Goal: Task Accomplishment & Management: Complete application form

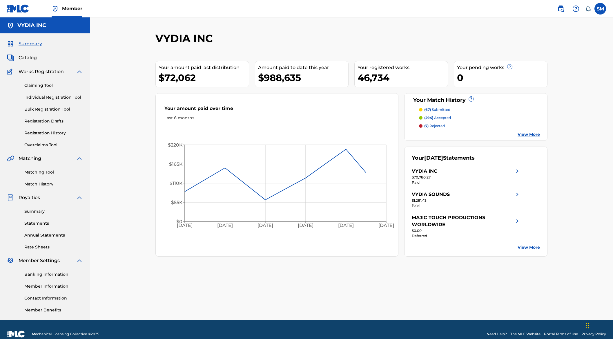
click at [46, 94] on div "Claiming Tool Individual Registration Tool Bulk Registration Tool Registration …" at bounding box center [45, 111] width 76 height 73
click at [44, 97] on link "Individual Registration Tool" at bounding box center [53, 97] width 59 height 6
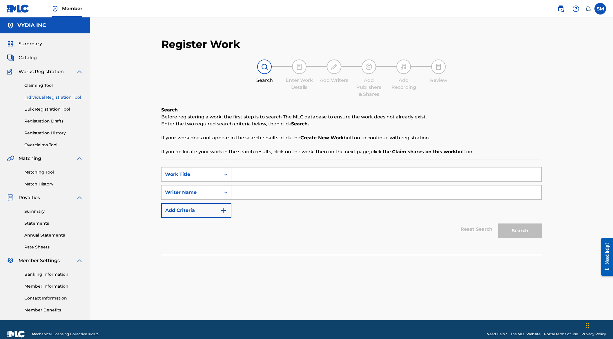
click at [254, 176] on input "Search Form" at bounding box center [386, 174] width 310 height 14
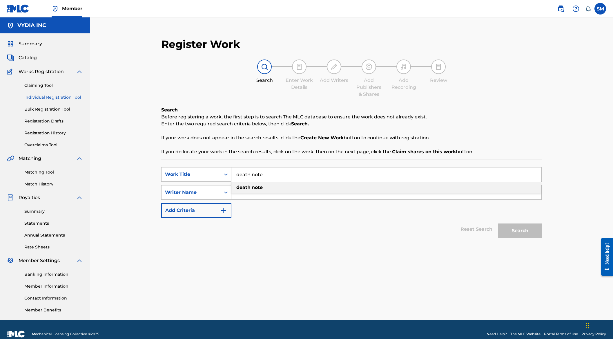
type input "death note"
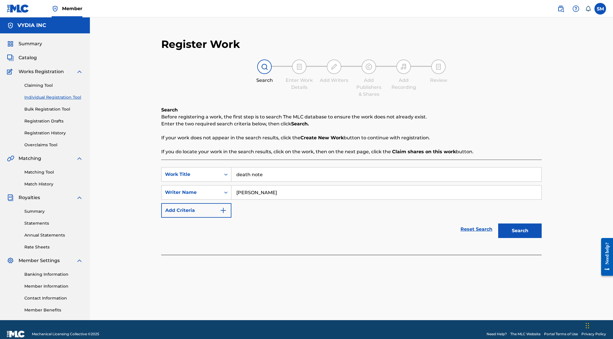
type input "[PERSON_NAME]"
click at [498, 223] on button "Search" at bounding box center [519, 230] width 43 height 14
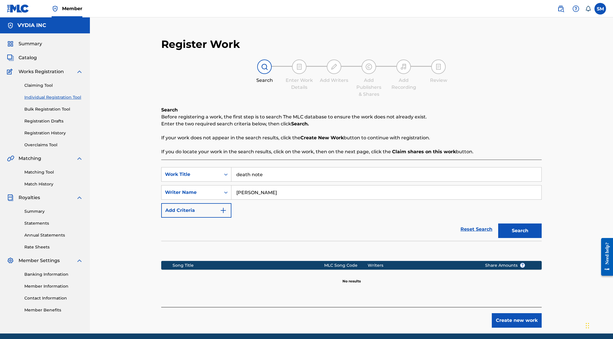
click at [509, 317] on button "Create new work" at bounding box center [517, 320] width 50 height 14
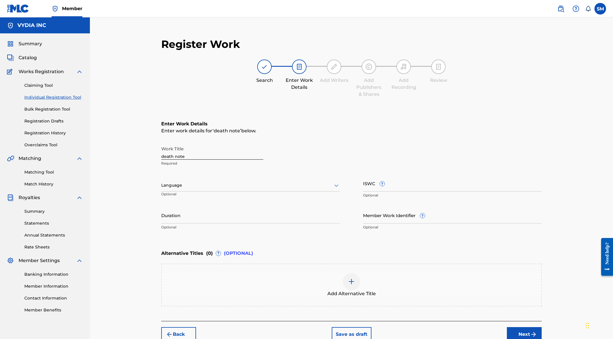
click at [204, 150] on input "death note" at bounding box center [212, 151] width 102 height 17
click at [204, 151] on input "death note" at bounding box center [212, 151] width 102 height 17
type input "DEATH NOTE"
paste input "c43258cc6eb1989d"
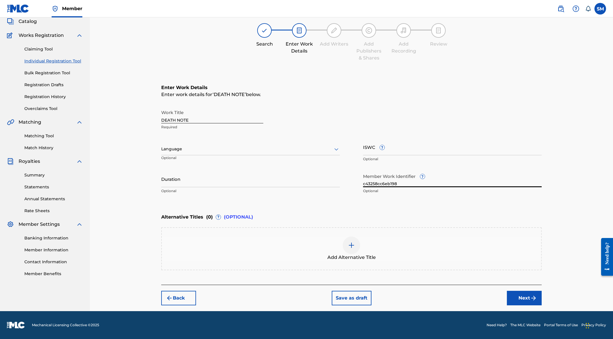
type input "c43258cc6eb198"
click at [525, 298] on button "Next" at bounding box center [524, 297] width 35 height 14
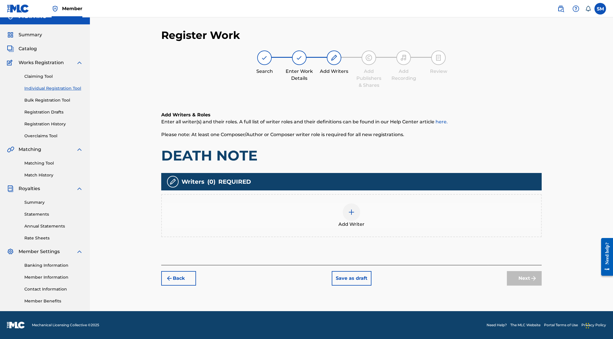
click at [337, 211] on div "Add Writer" at bounding box center [351, 215] width 379 height 24
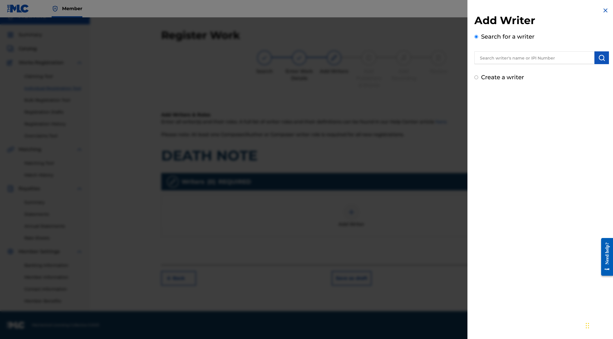
click at [487, 57] on input "text" at bounding box center [534, 57] width 120 height 13
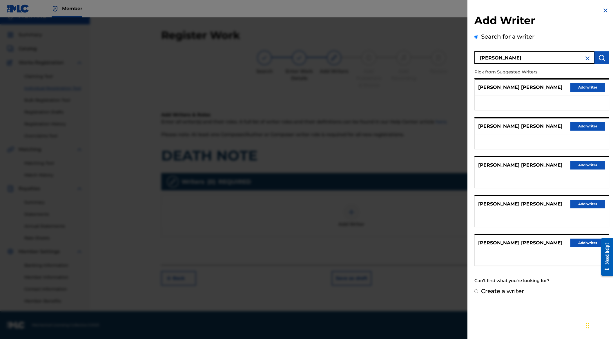
click at [532, 59] on input "[PERSON_NAME]" at bounding box center [534, 57] width 120 height 13
type input "[PERSON_NAME]"
click at [593, 123] on button "Add writer" at bounding box center [587, 126] width 35 height 9
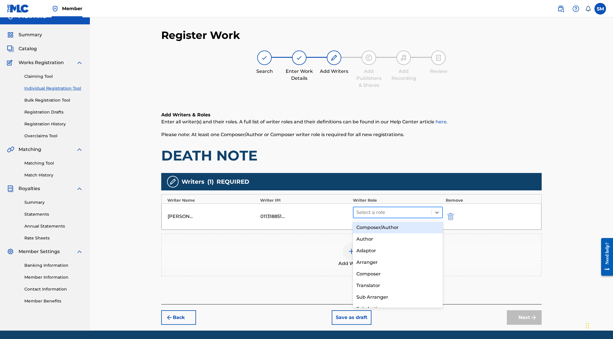
click at [362, 209] on div at bounding box center [392, 212] width 72 height 8
drag, startPoint x: 388, startPoint y: 228, endPoint x: 514, endPoint y: 313, distance: 151.8
click at [389, 228] on div "Composer/Author" at bounding box center [398, 227] width 90 height 12
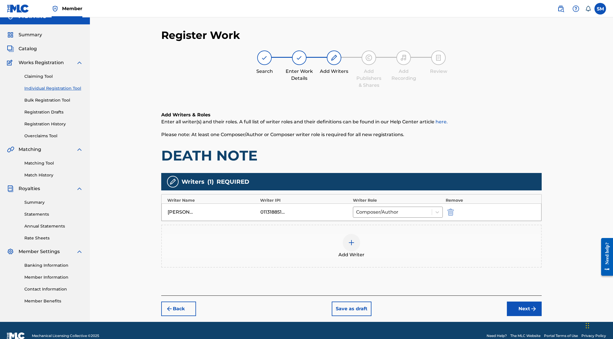
click at [523, 313] on button "Next" at bounding box center [524, 308] width 35 height 14
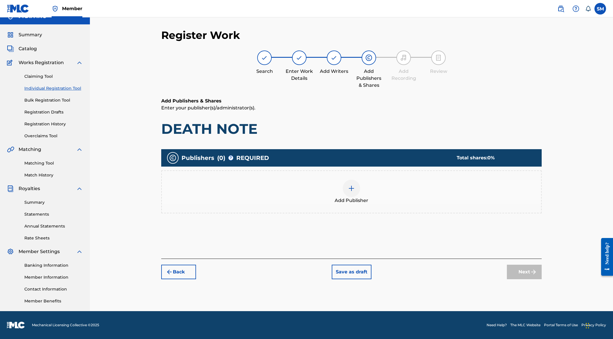
click at [343, 189] on div at bounding box center [351, 187] width 17 height 17
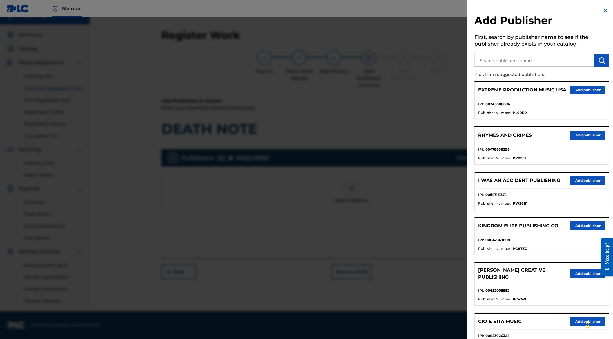
click at [491, 62] on input "text" at bounding box center [534, 60] width 120 height 13
type input "GREATER [GEOGRAPHIC_DATA]"
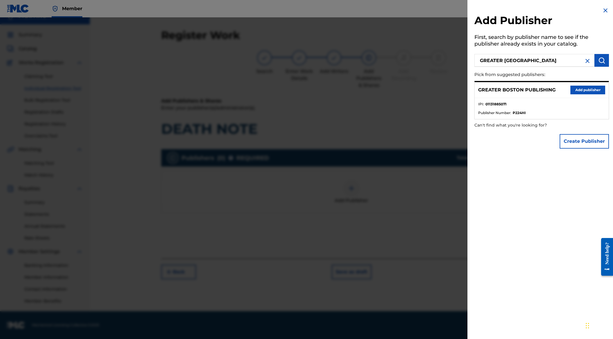
click at [575, 91] on button "Add publisher" at bounding box center [587, 90] width 35 height 9
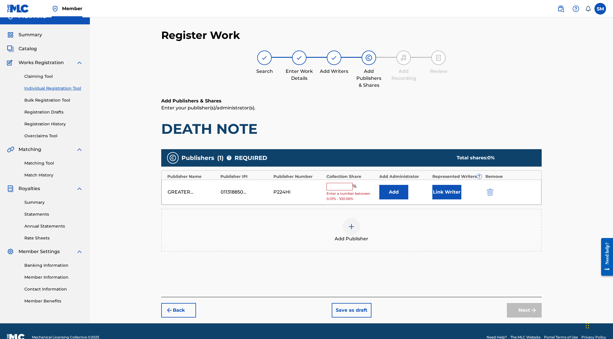
click at [392, 191] on button "Add" at bounding box center [393, 192] width 29 height 14
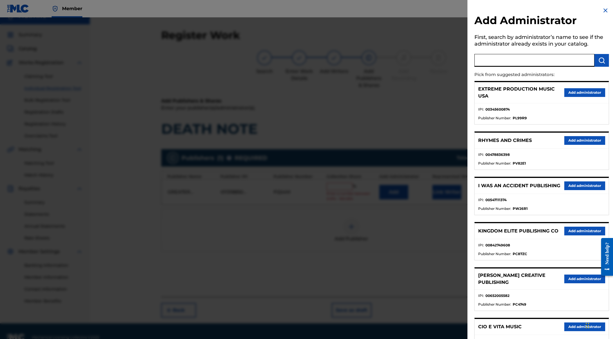
click at [537, 63] on input "text" at bounding box center [534, 60] width 120 height 13
type input "VYDIA MUSIC PUBLISHING"
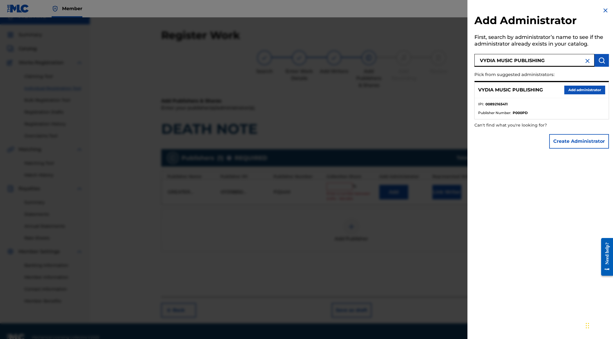
click at [580, 93] on button "Add administrator" at bounding box center [584, 90] width 41 height 9
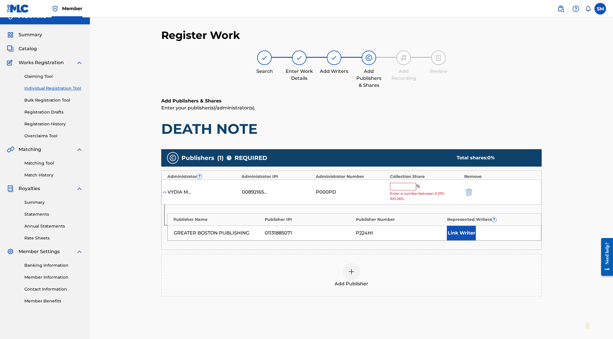
click at [399, 185] on input "text" at bounding box center [403, 187] width 26 height 8
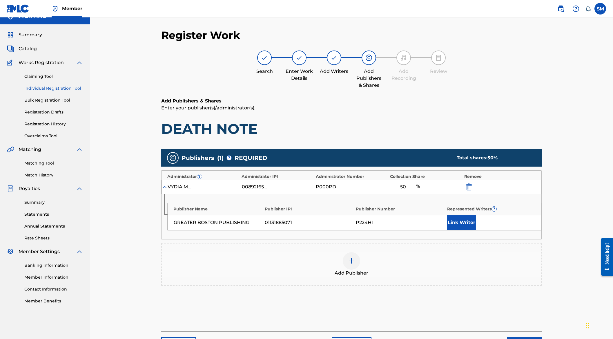
type input "50"
click at [455, 223] on button "Link Writer" at bounding box center [461, 222] width 29 height 14
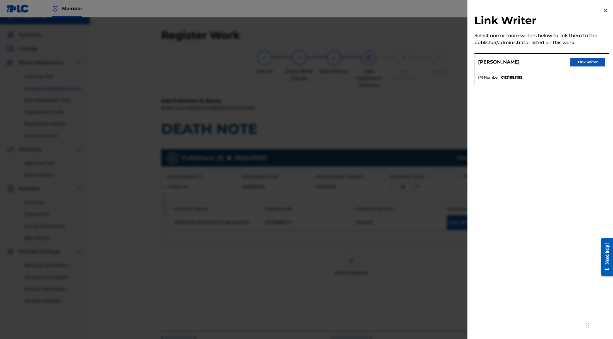
click at [587, 59] on button "Link writer" at bounding box center [587, 62] width 35 height 9
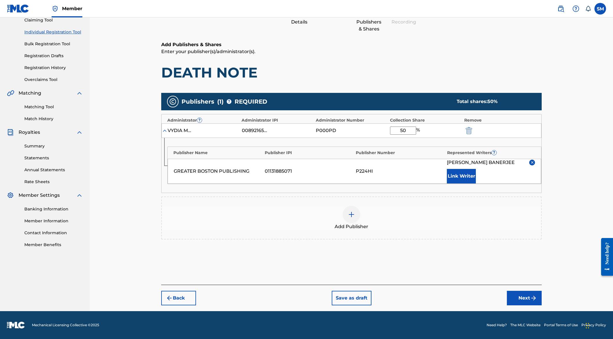
click at [175, 303] on button "Back" at bounding box center [178, 297] width 35 height 14
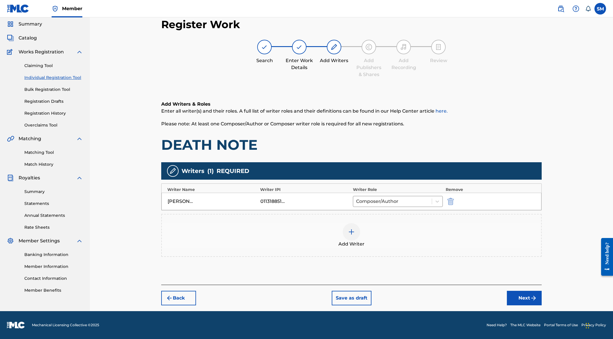
click at [353, 233] on img at bounding box center [351, 231] width 7 height 7
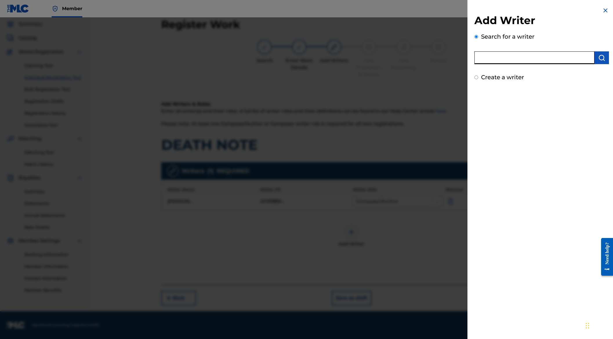
click at [511, 59] on input "text" at bounding box center [534, 57] width 120 height 13
click at [489, 57] on input "text" at bounding box center [534, 57] width 120 height 13
type input "[PERSON_NAME]"
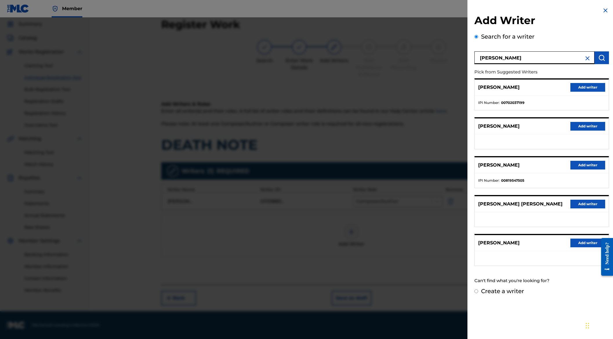
click at [589, 88] on button "Add writer" at bounding box center [587, 87] width 35 height 9
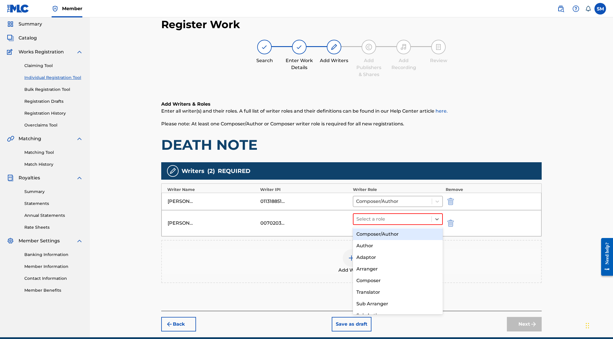
drag, startPoint x: 380, startPoint y: 219, endPoint x: 385, endPoint y: 227, distance: 9.5
click at [380, 219] on div at bounding box center [392, 219] width 72 height 8
click at [384, 232] on div "Composer/Author" at bounding box center [398, 234] width 90 height 12
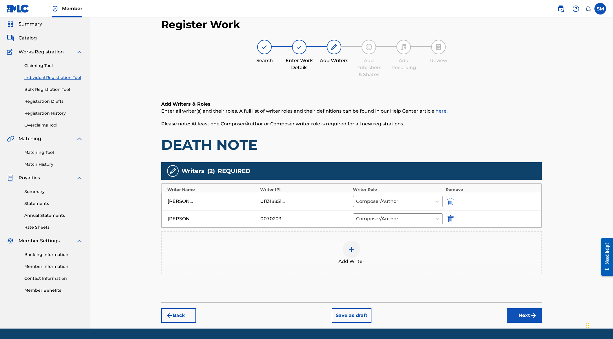
click at [360, 247] on div "Add Writer" at bounding box center [351, 252] width 379 height 24
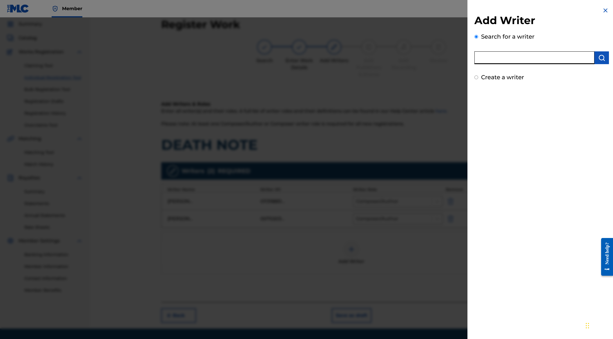
click at [543, 58] on input "text" at bounding box center [534, 57] width 120 height 13
type input "[PERSON_NAME] [PERSON_NAME]"
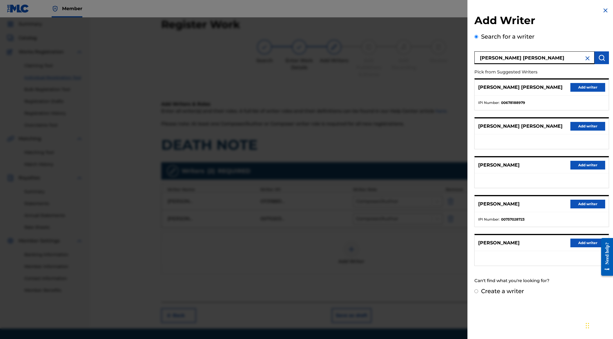
click at [593, 88] on button "Add writer" at bounding box center [587, 87] width 35 height 9
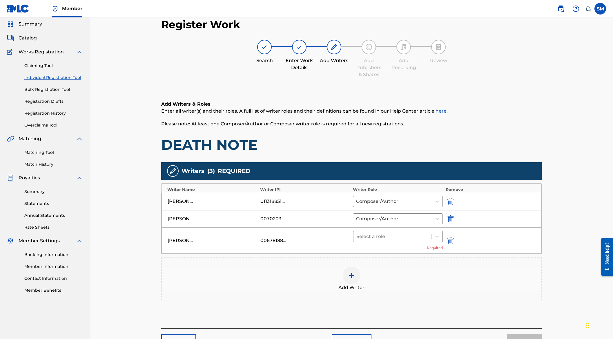
click at [410, 231] on div "Select a role" at bounding box center [392, 236] width 78 height 10
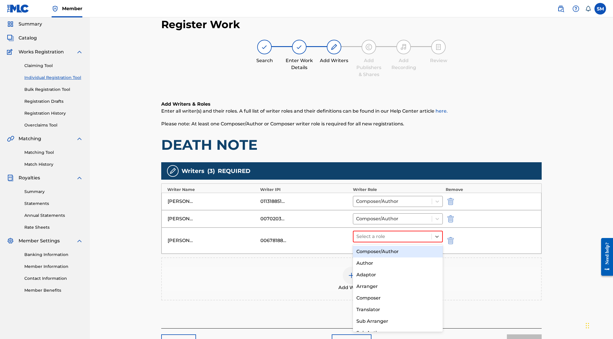
click at [395, 252] on div "Composer/Author" at bounding box center [398, 252] width 90 height 12
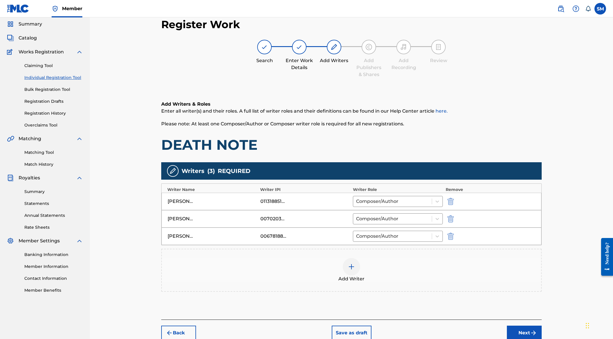
click at [356, 270] on div at bounding box center [351, 266] width 17 height 17
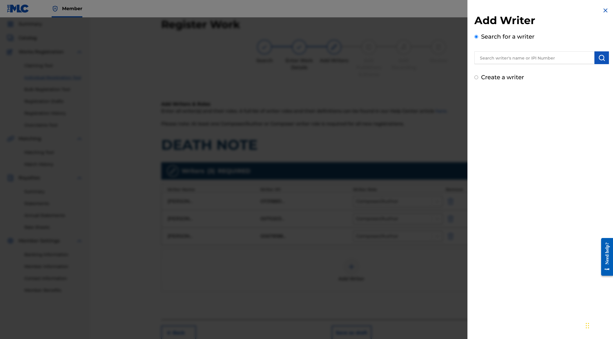
click at [532, 57] on input "text" at bounding box center [534, 57] width 120 height 13
type input "[PERSON_NAME]"
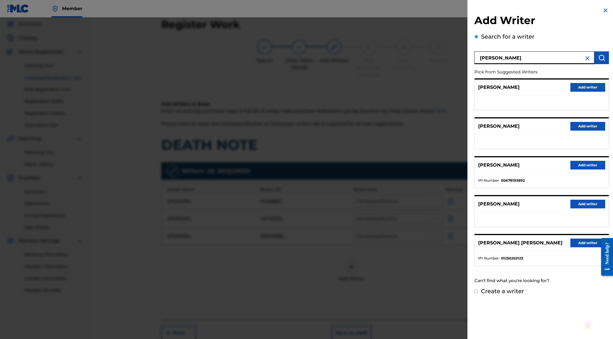
click at [586, 166] on button "Add writer" at bounding box center [587, 165] width 35 height 9
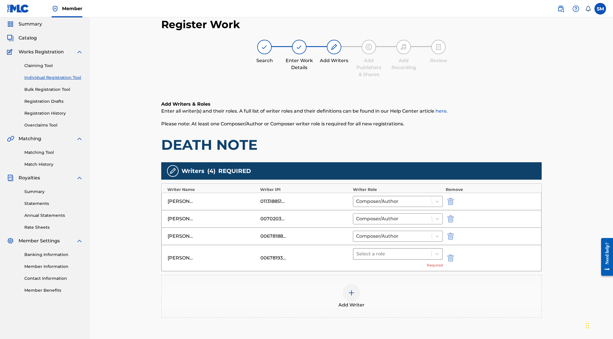
click at [377, 253] on div at bounding box center [392, 254] width 72 height 8
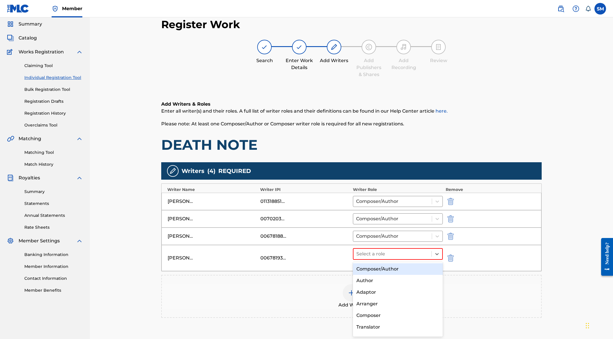
click at [375, 269] on div "Composer/Author" at bounding box center [398, 269] width 90 height 12
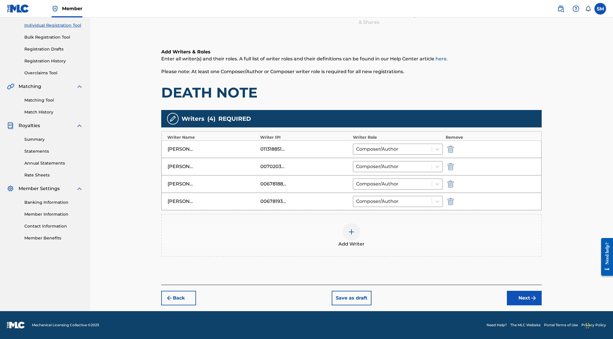
click at [537, 300] on button "Next" at bounding box center [524, 297] width 35 height 14
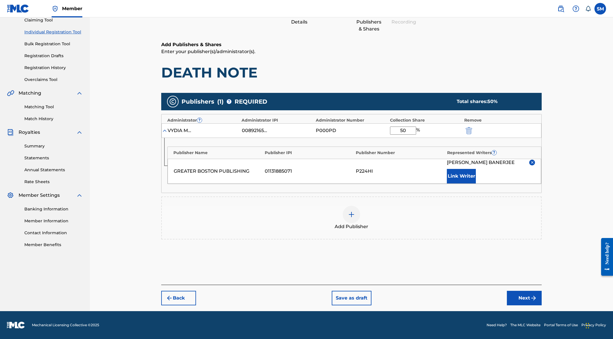
click at [525, 293] on button "Next" at bounding box center [524, 297] width 35 height 14
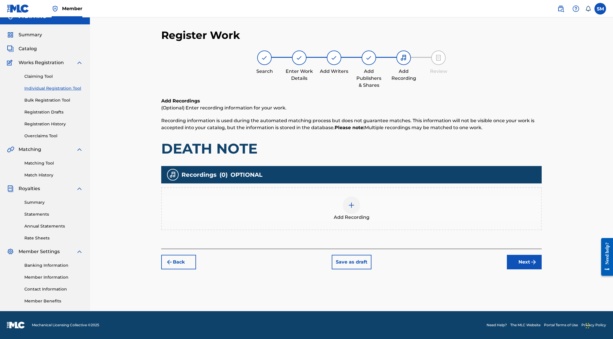
scroll to position [9, 0]
click at [351, 203] on img at bounding box center [351, 204] width 7 height 7
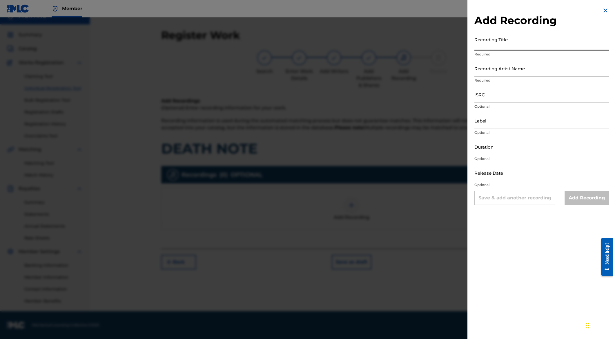
click at [505, 49] on input "Recording Title" at bounding box center [541, 42] width 135 height 17
type input "DEATH NOTE"
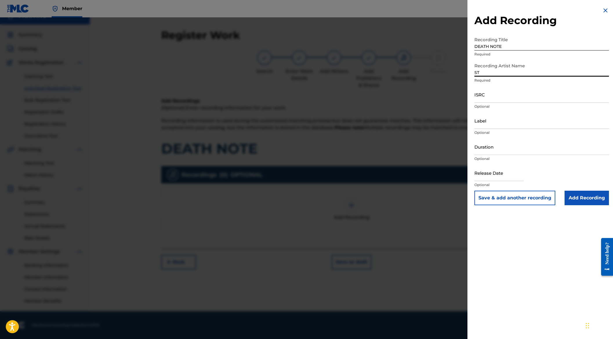
type input "S"
type input "AUTOGRAF, STELLAR, SIDD"
paste input "NLF712307262"
type input "NLF712307262"
click at [592, 201] on input "Add Recording" at bounding box center [586, 197] width 44 height 14
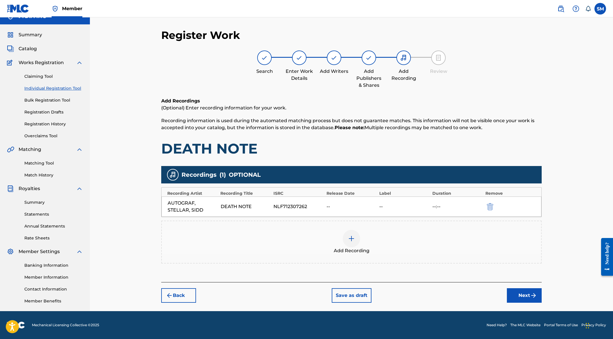
click at [524, 287] on div "Back Save as draft Next" at bounding box center [351, 292] width 380 height 21
click at [522, 290] on button "Next" at bounding box center [524, 295] width 35 height 14
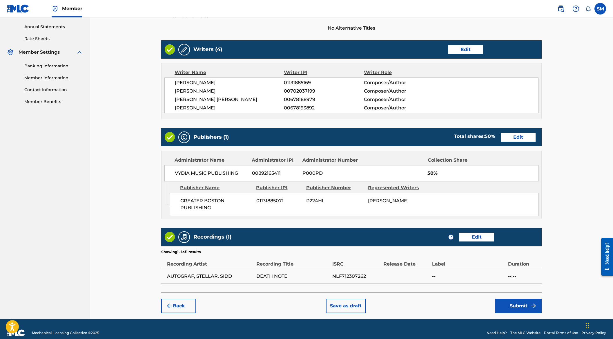
scroll to position [216, 0]
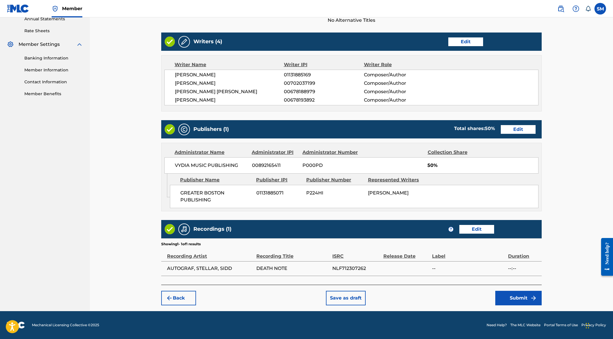
click at [519, 296] on button "Submit" at bounding box center [518, 297] width 46 height 14
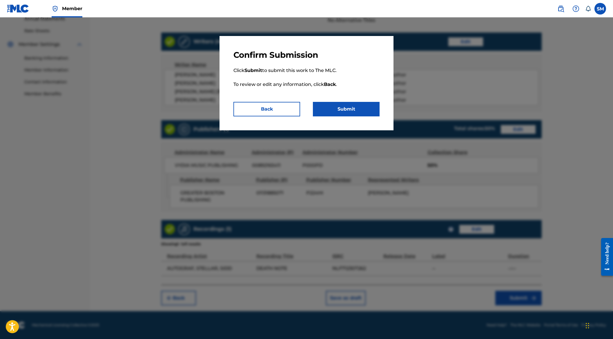
click at [358, 111] on button "Submit" at bounding box center [346, 109] width 67 height 14
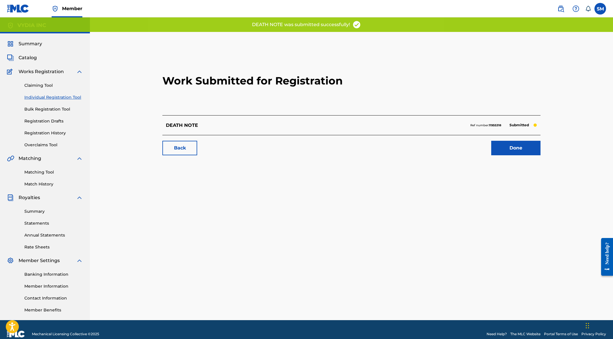
click at [509, 149] on link "Done" at bounding box center [515, 148] width 49 height 14
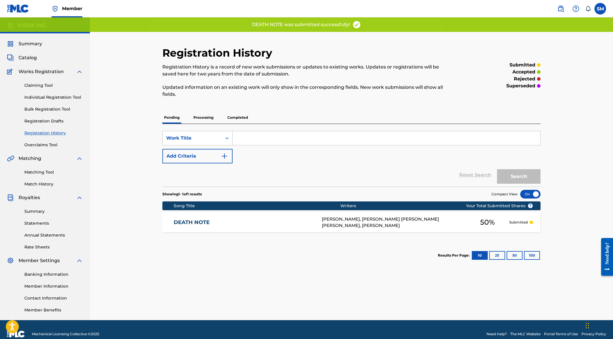
click at [45, 170] on link "Matching Tool" at bounding box center [53, 172] width 59 height 6
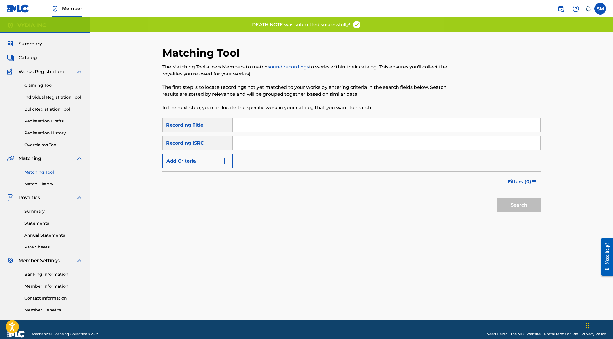
click at [242, 123] on input "Search Form" at bounding box center [387, 125] width 308 height 14
type input "DEATH NOTE"
paste input "NLF712307262"
type input "NLF712307262"
click at [497, 198] on button "Search" at bounding box center [518, 205] width 43 height 14
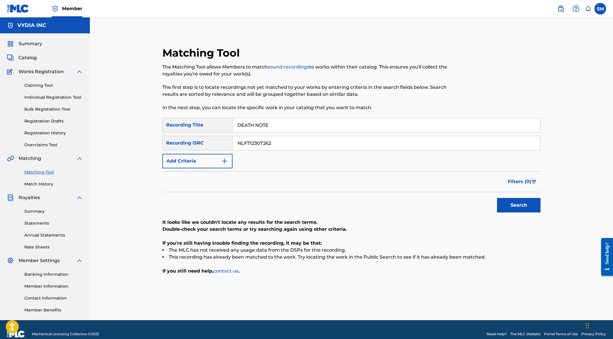
click at [26, 57] on span "Catalog" at bounding box center [28, 57] width 18 height 7
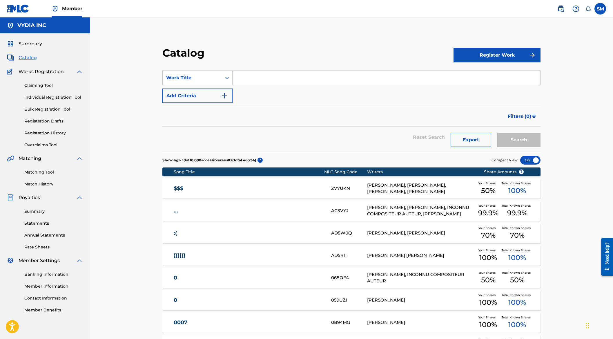
click at [28, 44] on span "Summary" at bounding box center [30, 43] width 23 height 7
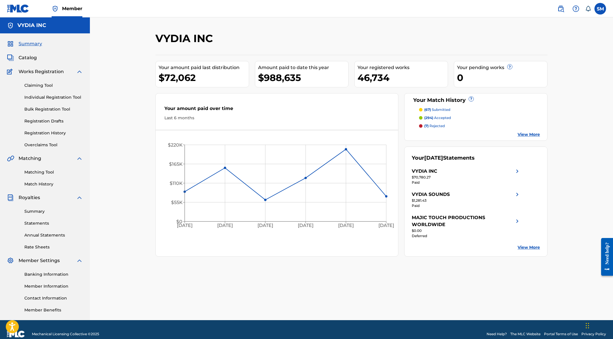
click at [20, 56] on span "Catalog" at bounding box center [28, 57] width 18 height 7
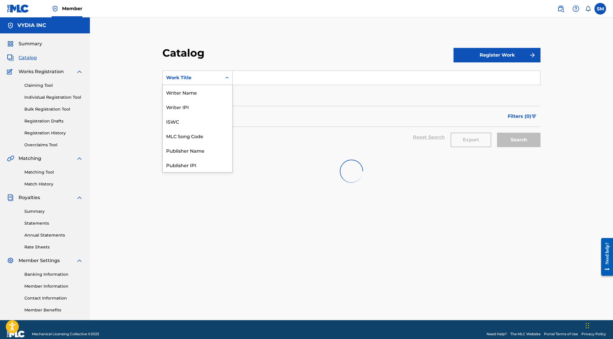
click at [175, 76] on div "Work Title" at bounding box center [192, 77] width 52 height 7
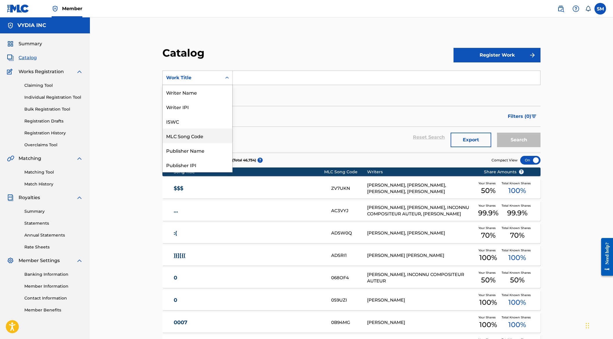
drag, startPoint x: 203, startPoint y: 135, endPoint x: 263, endPoint y: 89, distance: 75.3
click at [204, 135] on div "MLC Song Code" at bounding box center [198, 135] width 70 height 14
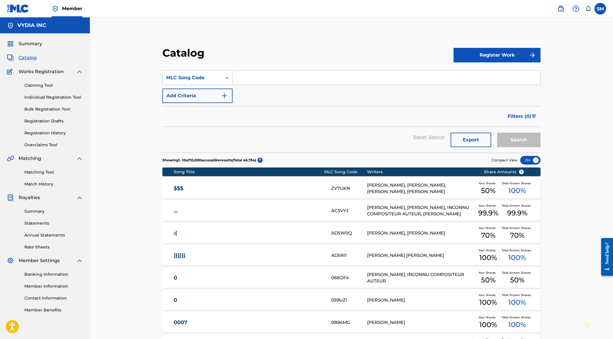
click at [268, 78] on input "Search Form" at bounding box center [387, 78] width 308 height 14
paste input "AY55S0"
type input "AY55S0"
click at [511, 139] on button "Search" at bounding box center [518, 139] width 43 height 14
